Goal: Find specific page/section: Find specific page/section

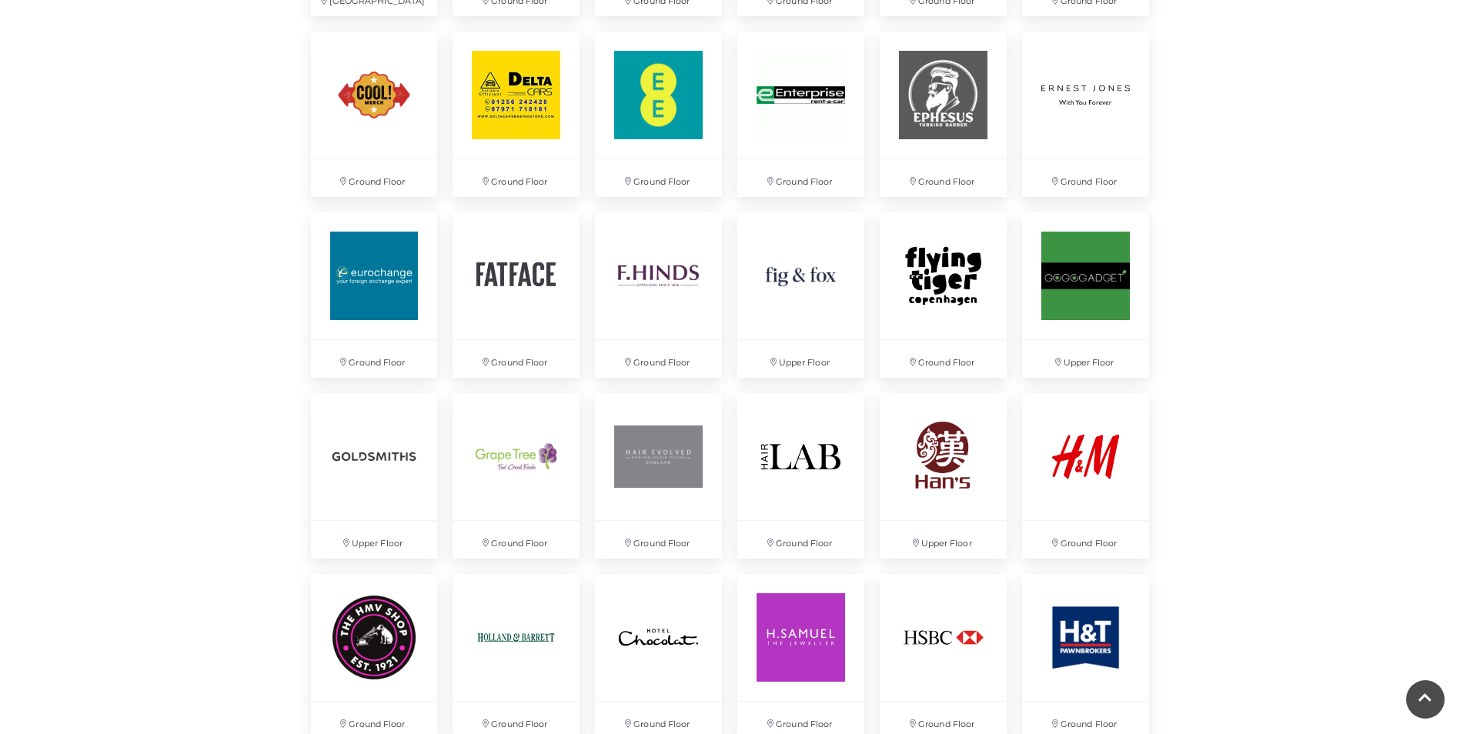
scroll to position [1693, 0]
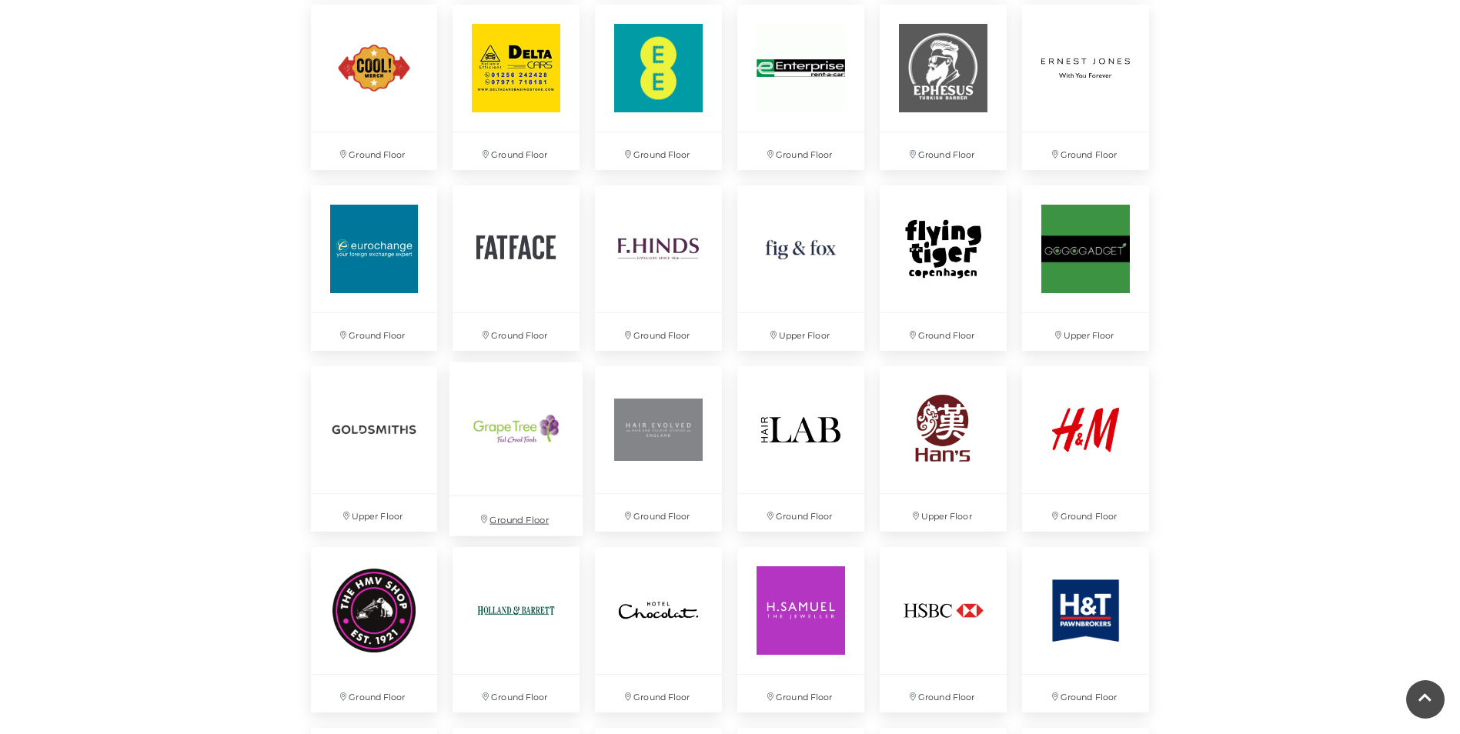
click at [496, 516] on p "Ground Floor" at bounding box center [516, 515] width 133 height 39
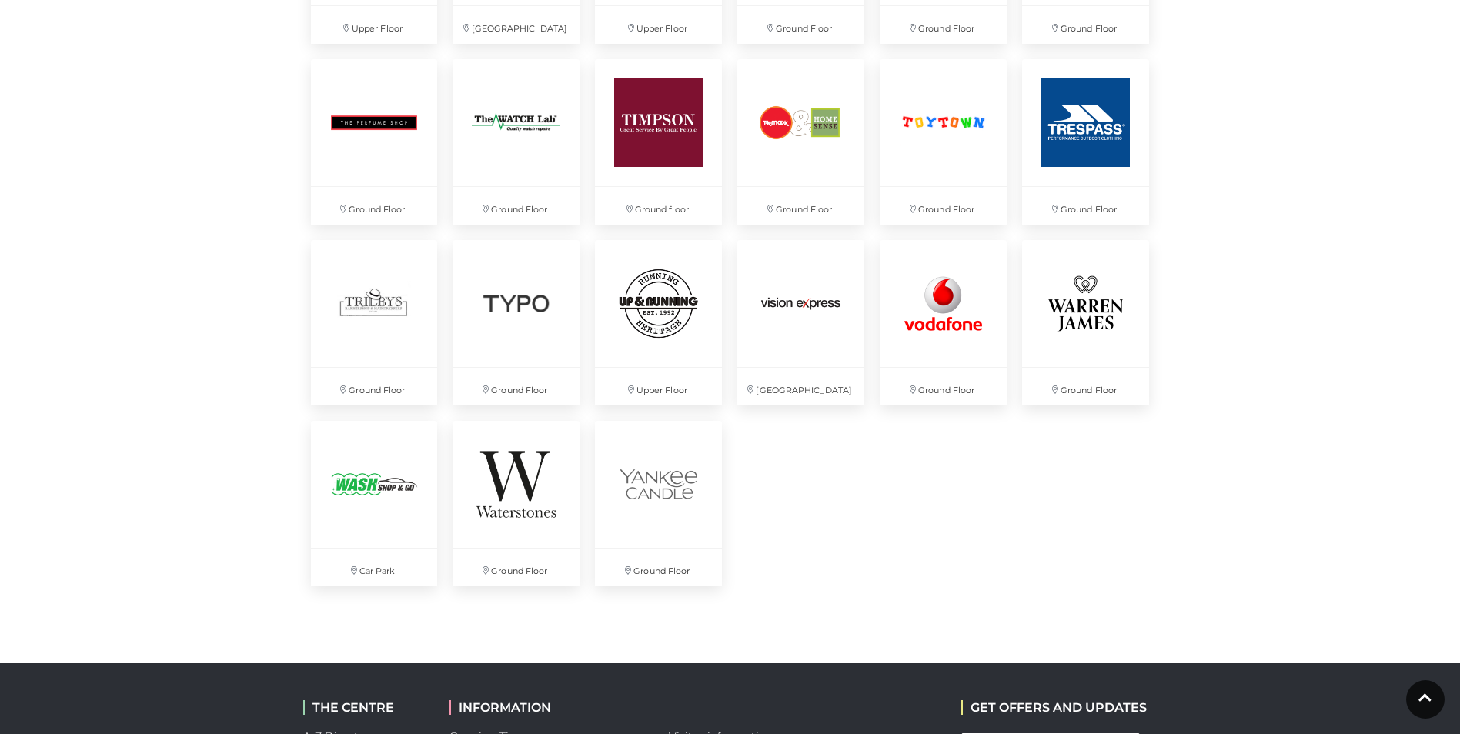
scroll to position [4003, 0]
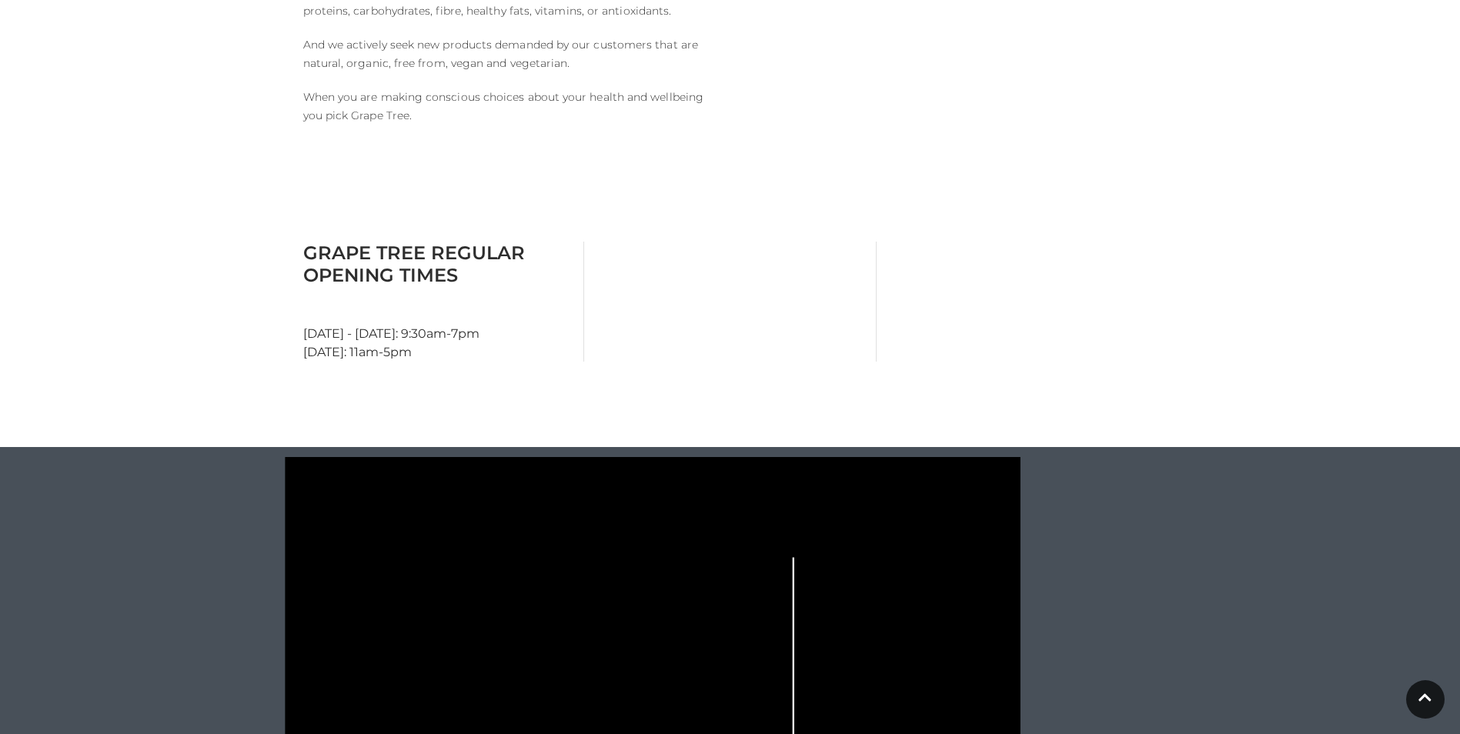
scroll to position [924, 0]
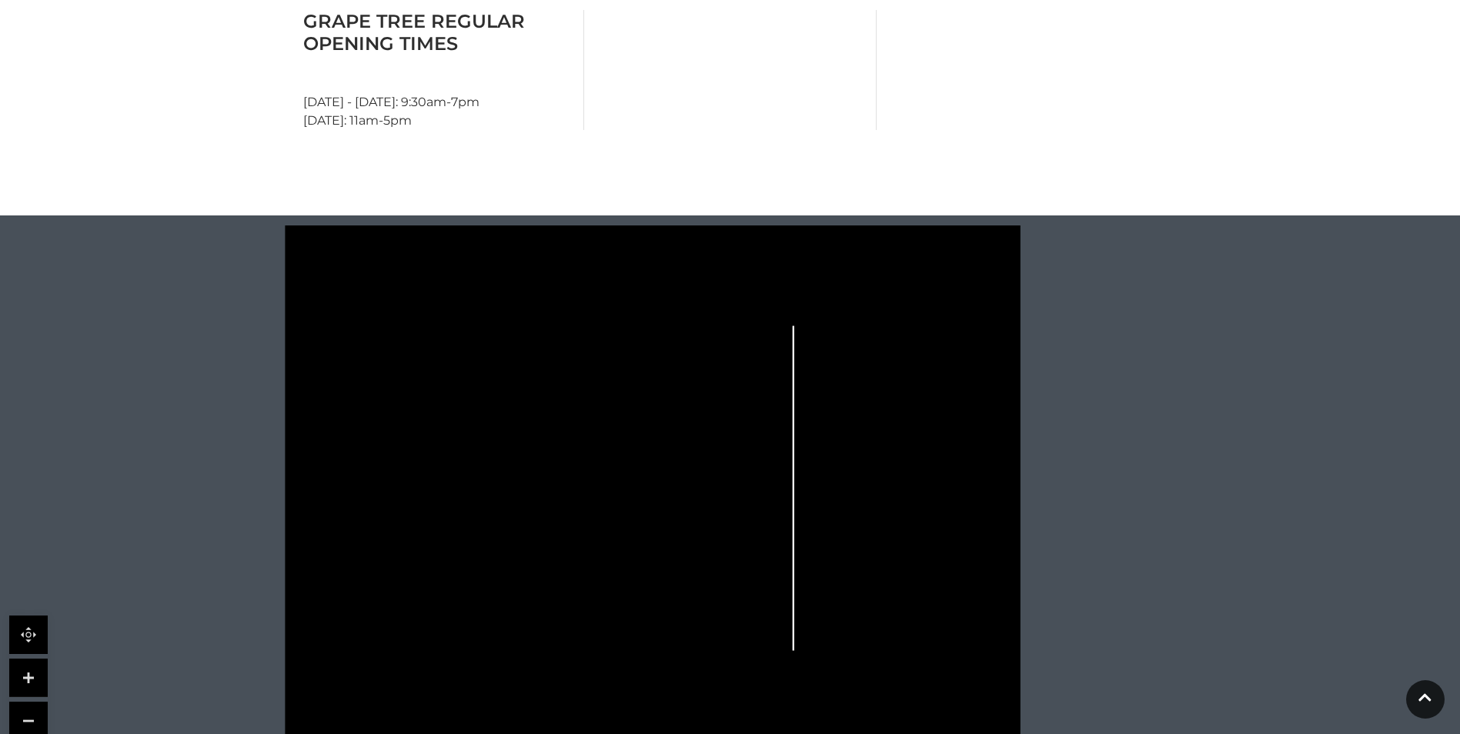
click at [493, 535] on tspan "Grape Tree" at bounding box center [493, 535] width 0 height 0
